Goal: Task Accomplishment & Management: Complete application form

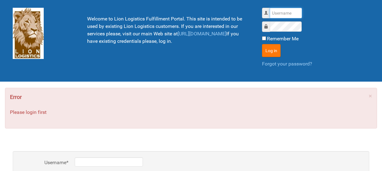
type input "al"
click at [267, 50] on button "Log in" at bounding box center [271, 50] width 19 height 13
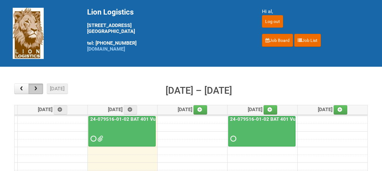
click at [38, 89] on span "button" at bounding box center [36, 88] width 6 height 5
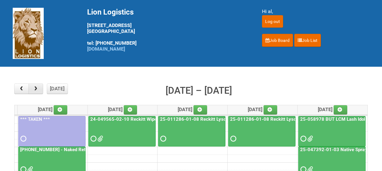
click at [38, 89] on span "button" at bounding box center [36, 88] width 6 height 5
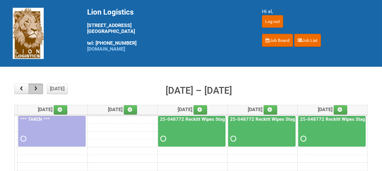
click at [38, 89] on span "button" at bounding box center [36, 88] width 6 height 5
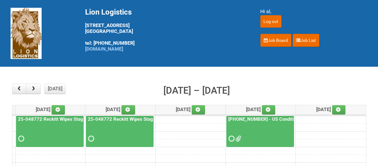
click at [274, 124] on div at bounding box center [260, 133] width 66 height 20
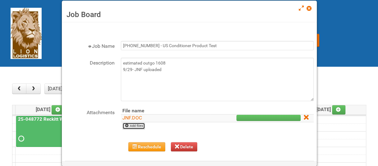
click at [141, 124] on link "Add files" at bounding box center [133, 126] width 23 height 7
type input "C:\fakepath\MDN.xlsx"
click at [126, 74] on div at bounding box center [189, 83] width 378 height 166
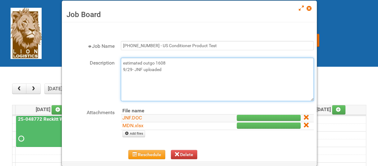
click at [162, 83] on textarea "estimated outgo 1608 9/29- JNF uploaded" at bounding box center [217, 79] width 193 height 43
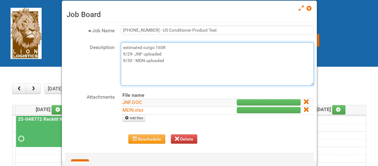
scroll to position [38, 0]
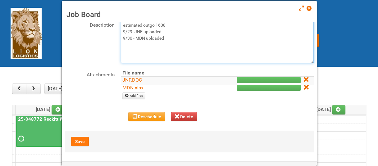
type textarea "estimated outgo 1608 9/29- JNF uploaded 9/30 - MDN uploaded"
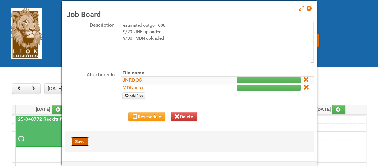
click at [75, 144] on button "Save" at bounding box center [80, 141] width 18 height 9
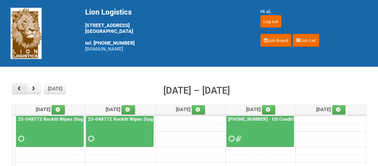
click at [20, 89] on span "button" at bounding box center [19, 88] width 6 height 5
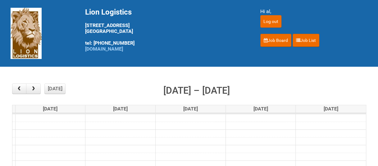
click at [189, 121] on td at bounding box center [188, 118] width 353 height 8
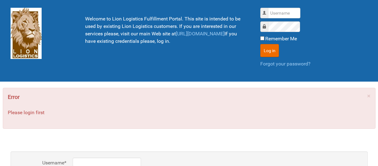
scroll to position [1, 0]
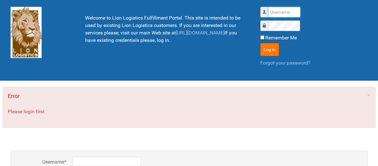
type input "al"
click at [264, 52] on button "Log in" at bounding box center [269, 49] width 19 height 13
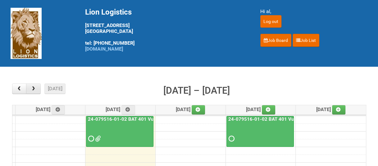
click at [29, 86] on button "button" at bounding box center [33, 88] width 15 height 11
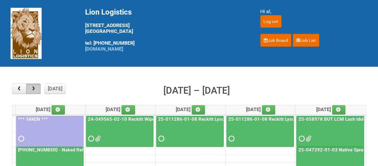
click at [29, 86] on button "button" at bounding box center [33, 88] width 15 height 11
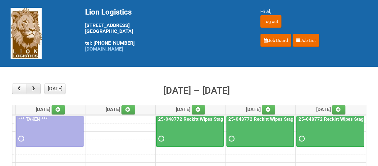
click at [29, 86] on button "button" at bounding box center [33, 88] width 15 height 11
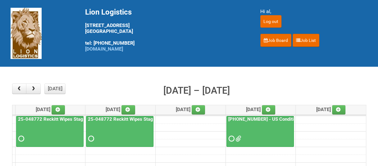
click at [250, 130] on div at bounding box center [260, 133] width 66 height 20
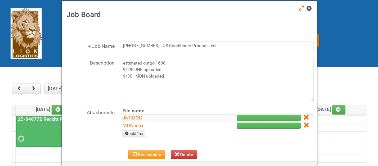
click at [308, 8] on span at bounding box center [308, 8] width 4 height 4
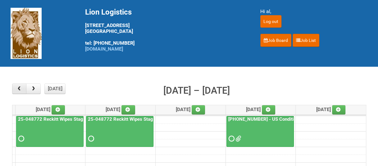
click at [22, 89] on button "button" at bounding box center [19, 88] width 15 height 11
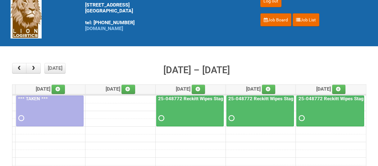
scroll to position [31, 0]
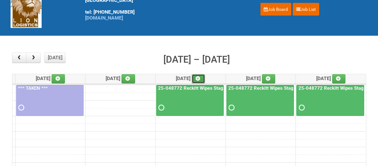
click at [200, 76] on icon at bounding box center [197, 78] width 4 height 4
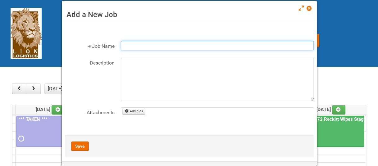
click at [185, 44] on input "Job Name" at bounding box center [217, 45] width 193 height 9
paste input "JOB NOTIFICATION FORM Job #: 25-061653-01 - Job Name: Kiehl's UFC CUT US Client…"
type input "JOB NOTIFICATION FORM Job #: 25-061653-01 - Job Name: Kiehl's UFC CUT US Client…"
click at [150, 49] on input "Job Name" at bounding box center [217, 45] width 193 height 9
paste input "25-061653-01 - Kiehl's UFC CUT US"
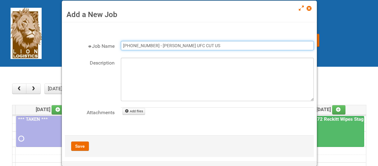
type input "25-061653-01 - Kiehl's UFC CUT US"
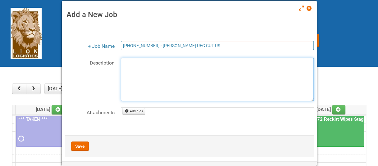
click at [137, 65] on textarea "Description" at bounding box center [217, 79] width 193 height 43
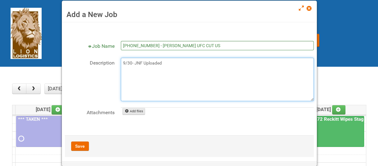
type textarea "9/30- JNF Uploaded"
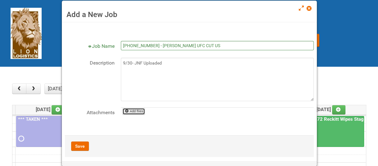
click at [129, 109] on link "Add files" at bounding box center [133, 111] width 23 height 7
type input "C:\fakepath\JNF.DOC"
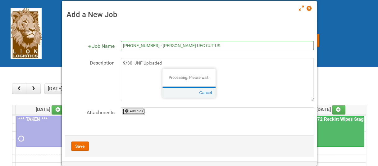
scroll to position [31, 0]
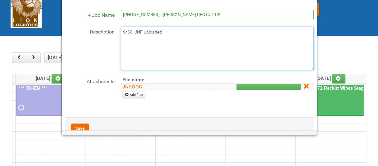
click at [154, 47] on textarea "9/30- JNF Uploaded" at bounding box center [217, 48] width 193 height 43
click at [167, 38] on textarea "9/30- JNF Uploaded" at bounding box center [217, 48] width 193 height 43
type textarea "9/30- JNF Uploaded 9/30- MDN Uploaded"
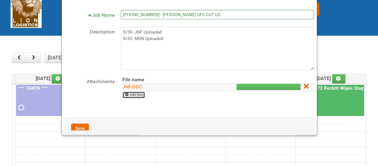
click at [137, 96] on link "Add files" at bounding box center [133, 95] width 23 height 7
type input "C:\fakepath\MDN.xlsx"
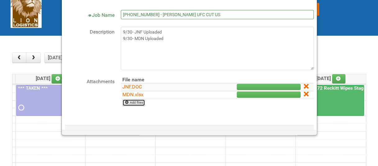
scroll to position [26, 0]
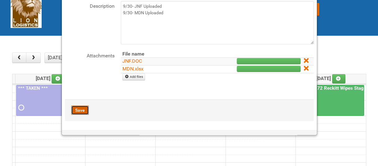
click at [84, 108] on button "Save" at bounding box center [80, 110] width 18 height 9
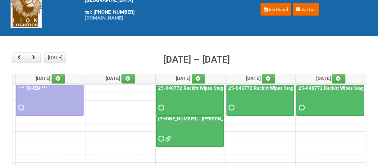
scroll to position [0, 0]
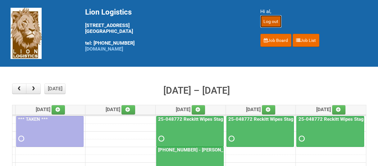
click at [275, 19] on input "Log out" at bounding box center [270, 21] width 21 height 12
